Goal: Transaction & Acquisition: Purchase product/service

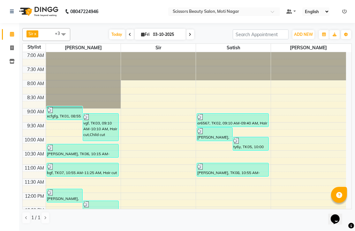
scroll to position [267, 0]
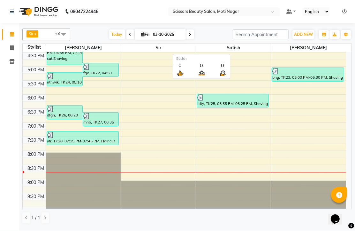
click at [238, 51] on span "Satish" at bounding box center [233, 48] width 75 height 8
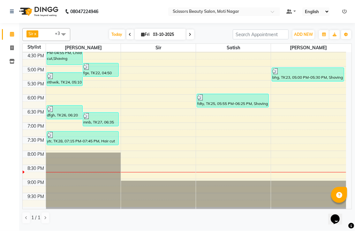
scroll to position [1, 0]
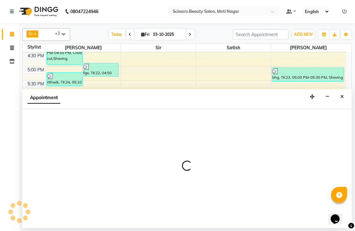
select select "59008"
select select "1155"
select select "tentative"
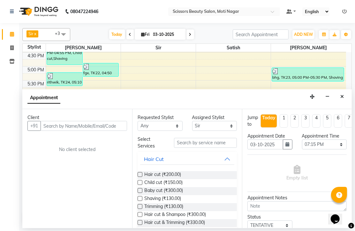
click at [3, 148] on div "Calendar Invoice Inventory Completed InProgress Upcoming Dropped Tentative Chec…" at bounding box center [43, 120] width 86 height 202
click at [12, 46] on icon at bounding box center [12, 47] width 4 height 5
select select "service"
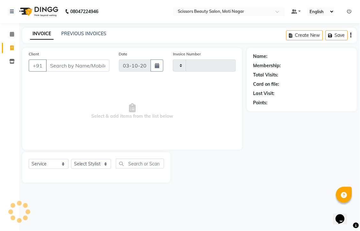
type input "3871"
select select "7057"
click at [7, 35] on span at bounding box center [11, 34] width 11 height 7
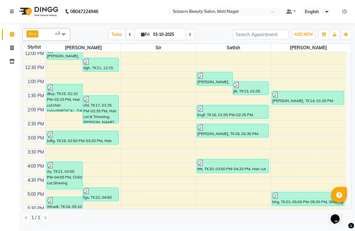
scroll to position [142, 0]
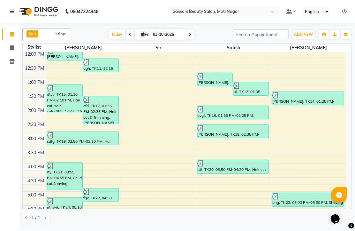
click at [64, 33] on span at bounding box center [63, 34] width 13 height 12
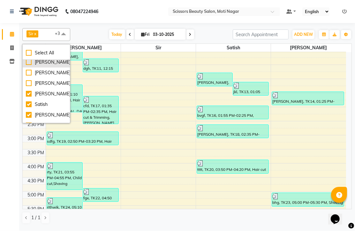
scroll to position [21, 0]
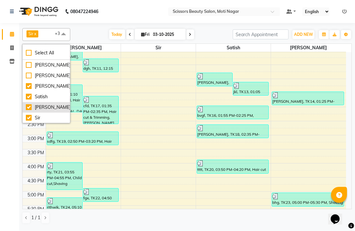
click at [46, 106] on div "[PERSON_NAME]" at bounding box center [46, 107] width 41 height 7
checkbox input "false"
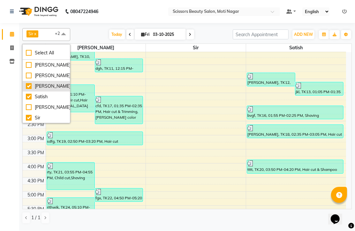
click at [29, 86] on div "[PERSON_NAME]" at bounding box center [46, 86] width 41 height 7
checkbox input "false"
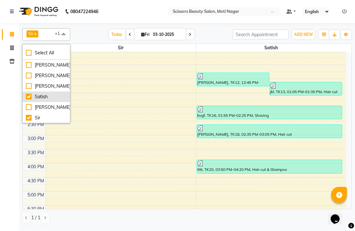
click at [29, 95] on div "Satish" at bounding box center [46, 96] width 41 height 7
checkbox input "false"
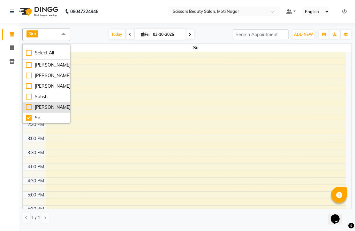
click at [29, 106] on div "[PERSON_NAME]" at bounding box center [46, 107] width 41 height 7
checkbox input "true"
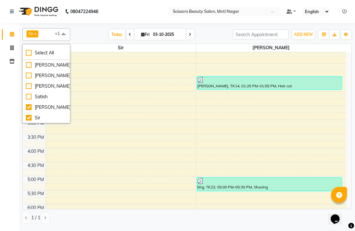
scroll to position [160, 0]
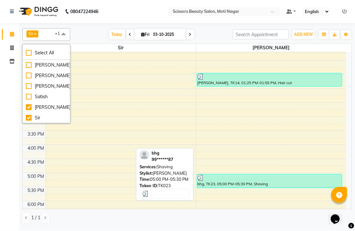
click at [241, 184] on div "bhg, TK23, 05:00 PM-05:30 PM, Shaving" at bounding box center [269, 180] width 145 height 13
select select "3"
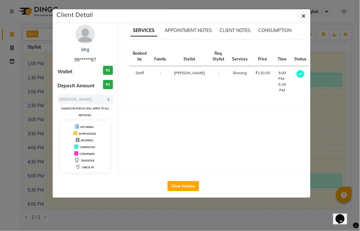
click at [320, 163] on ngb-modal-window "Client Detail bhg 99******87 Wallet ₹0 Deposit Amount ₹0 Select MARK DONE UPCOM…" at bounding box center [180, 115] width 360 height 231
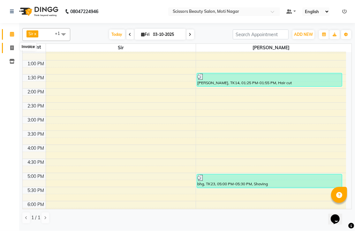
click at [11, 47] on icon at bounding box center [12, 47] width 4 height 5
select select "service"
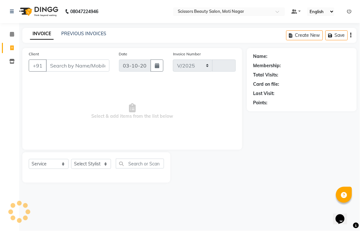
select select "7057"
type input "3871"
click at [65, 72] on input "Client" at bounding box center [78, 65] width 64 height 12
click at [97, 169] on select "Select Stylist" at bounding box center [91, 164] width 40 height 10
click at [54, 134] on span "Select & add items from the list below" at bounding box center [132, 111] width 207 height 64
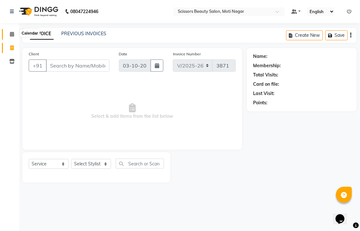
click at [13, 36] on icon at bounding box center [12, 34] width 4 height 5
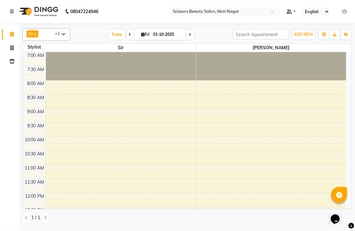
click at [63, 36] on span at bounding box center [63, 34] width 13 height 12
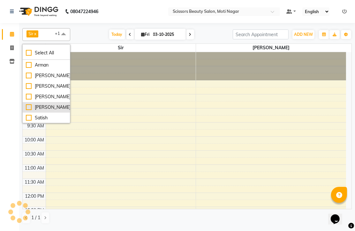
click at [48, 110] on div "[PERSON_NAME]" at bounding box center [46, 107] width 41 height 7
checkbox input "true"
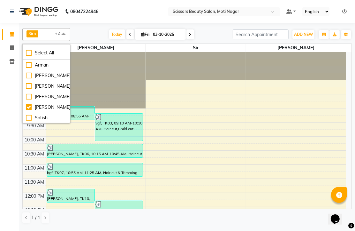
click at [122, 14] on nav "08047224946 Select Location × Scissors Beauty Salon, Moti Nagar Default Panel M…" at bounding box center [177, 11] width 355 height 23
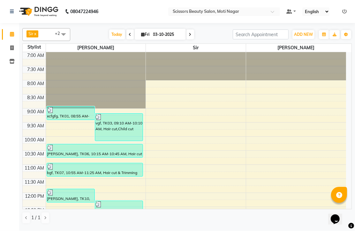
click at [65, 34] on span at bounding box center [63, 34] width 13 height 12
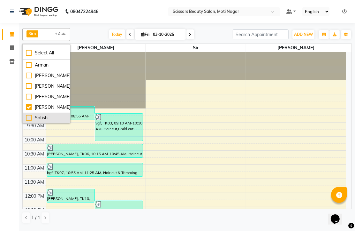
click at [47, 120] on div "Satish" at bounding box center [46, 117] width 41 height 7
checkbox input "true"
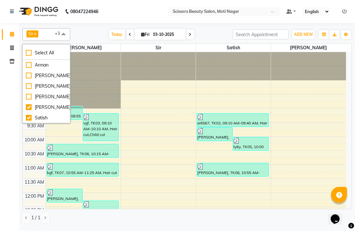
click at [0, 98] on html "08047224946 Select Location × Scissors Beauty Salon, Moti Nagar Default Panel M…" at bounding box center [177, 115] width 355 height 231
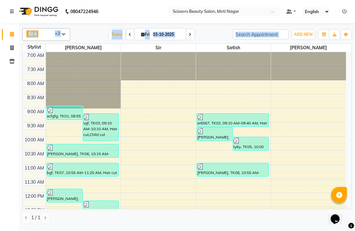
drag, startPoint x: -1, startPoint y: 98, endPoint x: -2, endPoint y: 114, distance: 16.0
click at [0, 114] on html "08047224946 Select Location × Scissors Beauty Salon, Moti Nagar Default Panel M…" at bounding box center [177, 115] width 355 height 231
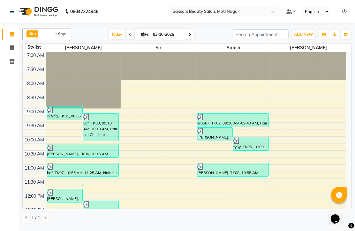
click at [1, 113] on div "Calendar Invoice Inventory Completed InProgress Upcoming Dropped Tentative Chec…" at bounding box center [43, 120] width 86 height 202
click at [12, 49] on icon at bounding box center [12, 47] width 4 height 5
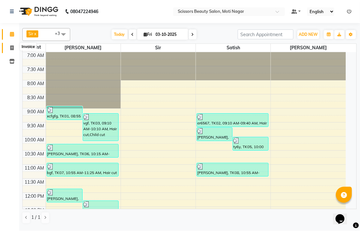
select select "service"
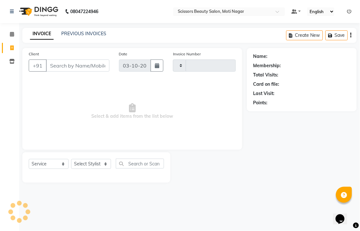
type input "3871"
select select "7057"
click at [59, 70] on input "Client" at bounding box center [78, 65] width 64 height 12
click at [54, 72] on input "Client" at bounding box center [78, 65] width 64 height 12
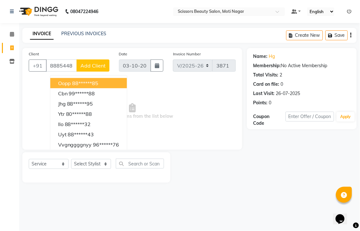
click at [117, 88] on button "oopp 88******85" at bounding box center [88, 83] width 77 height 10
type input "88******85"
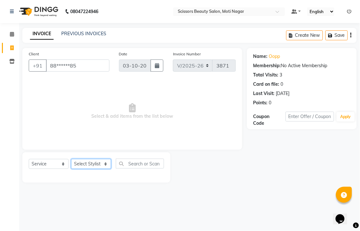
click at [95, 169] on select "Select Stylist Arman [PERSON_NAME] [PERSON_NAME] [PERSON_NAME] Sir Staff" at bounding box center [91, 164] width 40 height 10
select select "58456"
click at [73, 169] on select "Select Stylist Arman [PERSON_NAME] [PERSON_NAME] [PERSON_NAME] Sir Staff" at bounding box center [91, 164] width 40 height 10
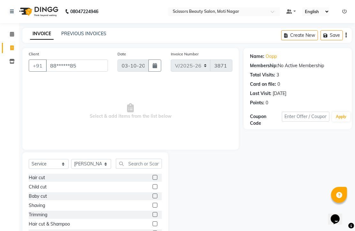
click at [153, 180] on label at bounding box center [155, 177] width 5 height 5
click at [153, 180] on input "checkbox" at bounding box center [155, 177] width 4 height 4
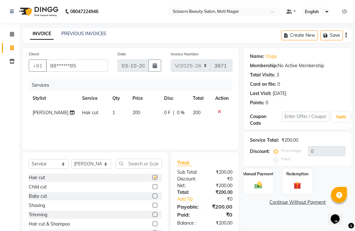
checkbox input "false"
click at [104, 169] on select "Select Stylist Arman [PERSON_NAME] [PERSON_NAME] [PERSON_NAME] Sir Staff" at bounding box center [91, 164] width 40 height 10
select select "78710"
click at [73, 169] on select "Select Stylist Arman [PERSON_NAME] [PERSON_NAME] [PERSON_NAME] Sir Staff" at bounding box center [91, 164] width 40 height 10
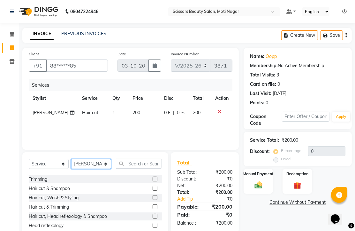
scroll to position [71, 0]
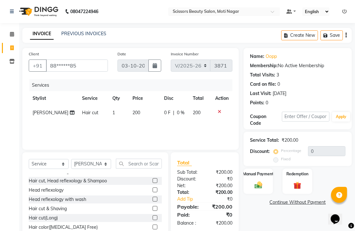
click at [153, 201] on label at bounding box center [155, 198] width 5 height 5
click at [153, 201] on input "checkbox" at bounding box center [155, 199] width 4 height 4
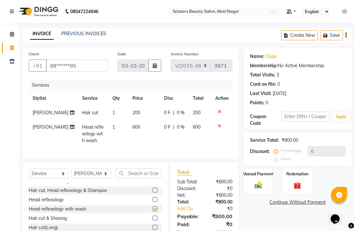
checkbox input "false"
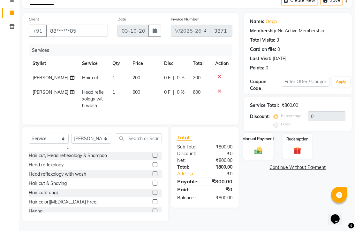
click at [261, 145] on img at bounding box center [258, 149] width 13 height 9
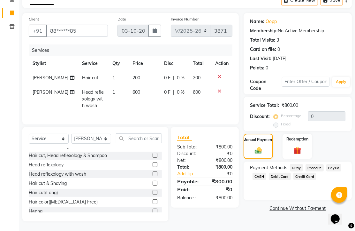
click at [322, 164] on span "PhonePe" at bounding box center [315, 167] width 18 height 7
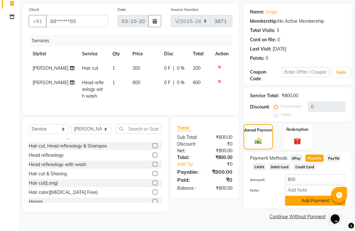
click at [323, 196] on button "Add Payment" at bounding box center [315, 201] width 60 height 10
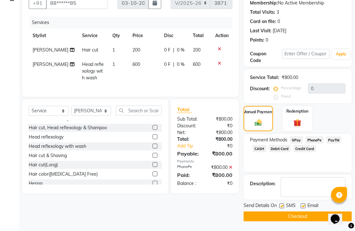
click at [305, 208] on label at bounding box center [303, 205] width 5 height 5
click at [305, 208] on input "checkbox" at bounding box center [303, 206] width 4 height 4
checkbox input "false"
click at [306, 211] on button "Checkout" at bounding box center [298, 216] width 108 height 10
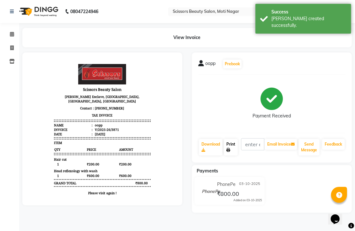
click at [233, 155] on link "Print" at bounding box center [231, 147] width 14 height 17
